Goal: Task Accomplishment & Management: Check status

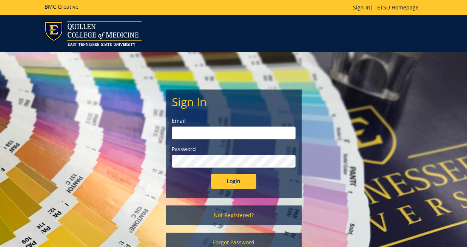
type input "bennettcb@etsu.edu"
click at [223, 184] on input "Login" at bounding box center [233, 181] width 45 height 15
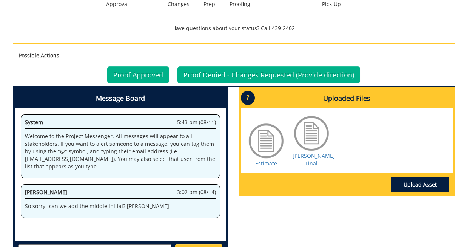
scroll to position [454, 0]
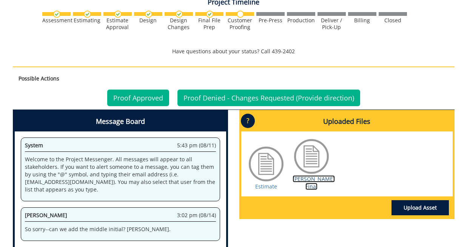
click at [313, 175] on link "[PERSON_NAME] Final" at bounding box center [314, 182] width 42 height 15
click at [135, 96] on link "Proof Approved" at bounding box center [138, 98] width 62 height 17
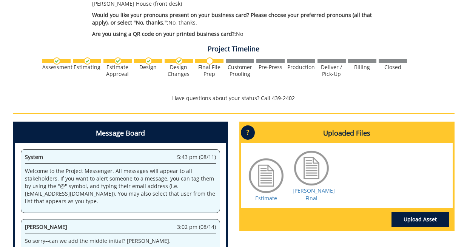
scroll to position [386, 0]
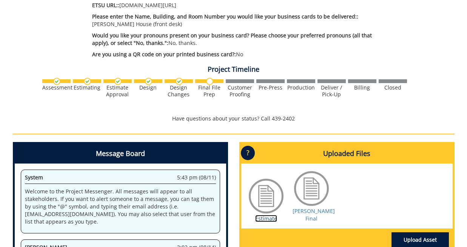
click at [269, 215] on link "Estimate" at bounding box center [266, 218] width 22 height 7
